Goal: Task Accomplishment & Management: Manage account settings

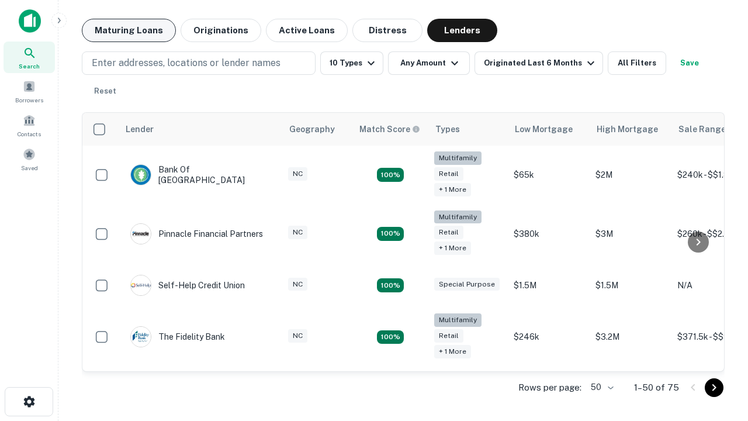
click at [129, 30] on button "Maturing Loans" at bounding box center [129, 30] width 94 height 23
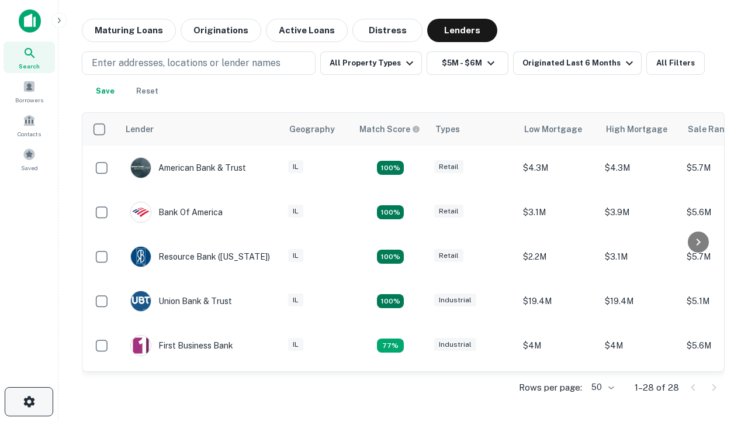
click at [29, 402] on icon "button" at bounding box center [29, 402] width 14 height 14
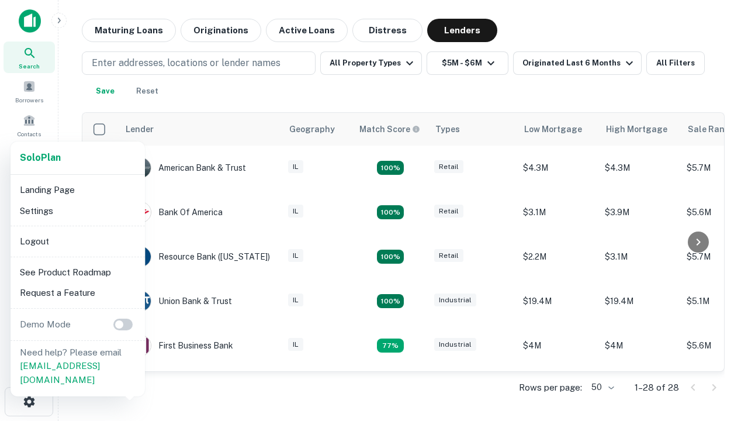
click at [77, 241] on li "Logout" at bounding box center [77, 241] width 125 height 21
